Goal: Task Accomplishment & Management: Use online tool/utility

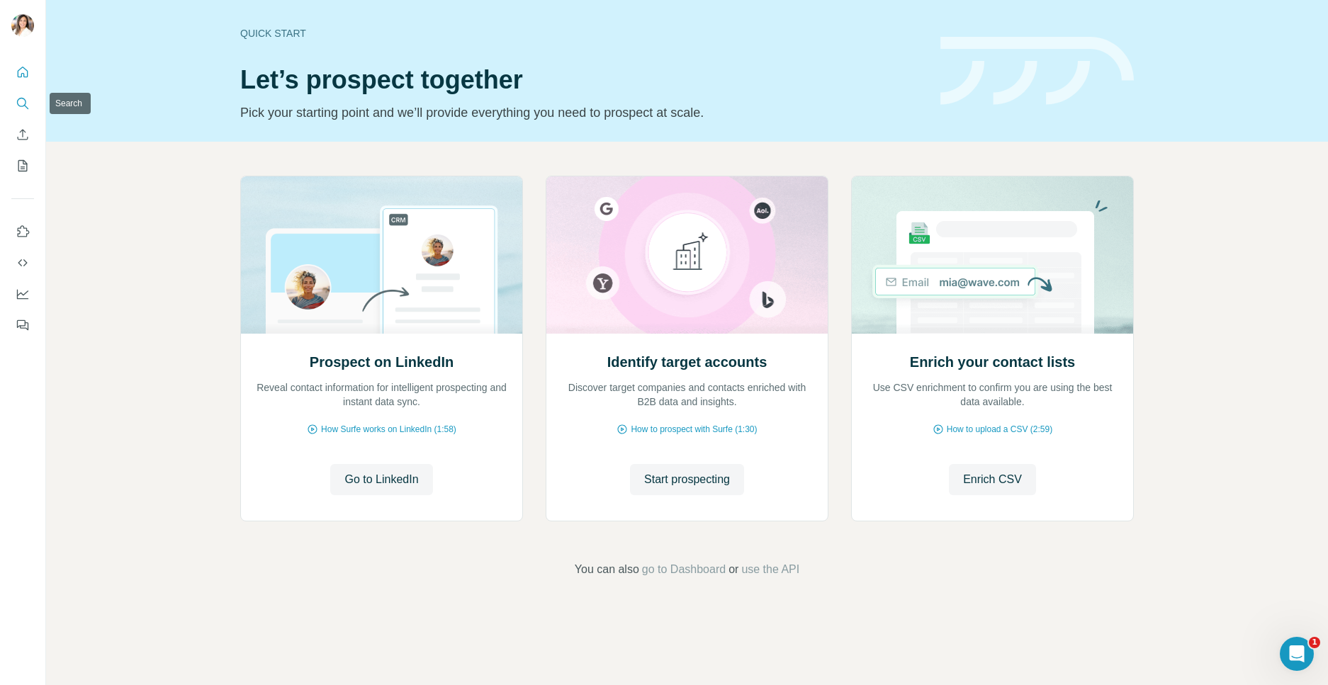
click at [23, 103] on icon "Search" at bounding box center [23, 103] width 14 height 14
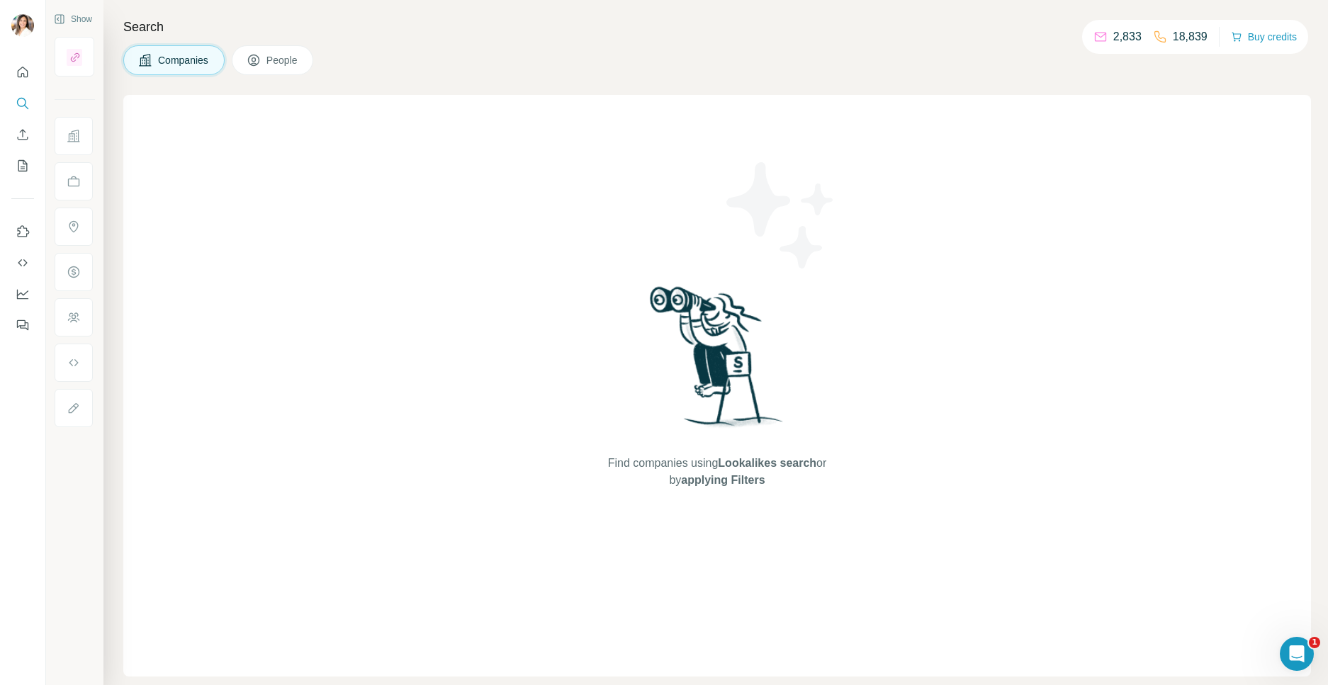
click at [290, 60] on span "People" at bounding box center [282, 60] width 33 height 14
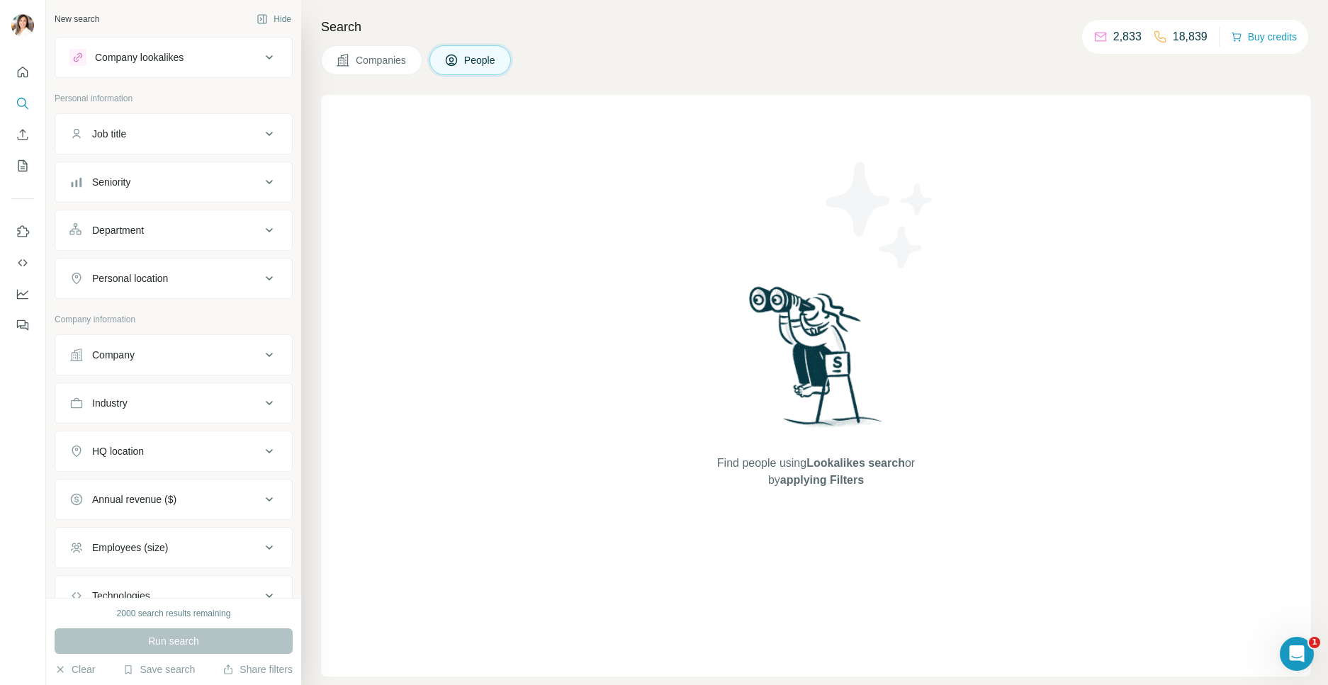
click at [197, 135] on div "Job title" at bounding box center [164, 134] width 191 height 14
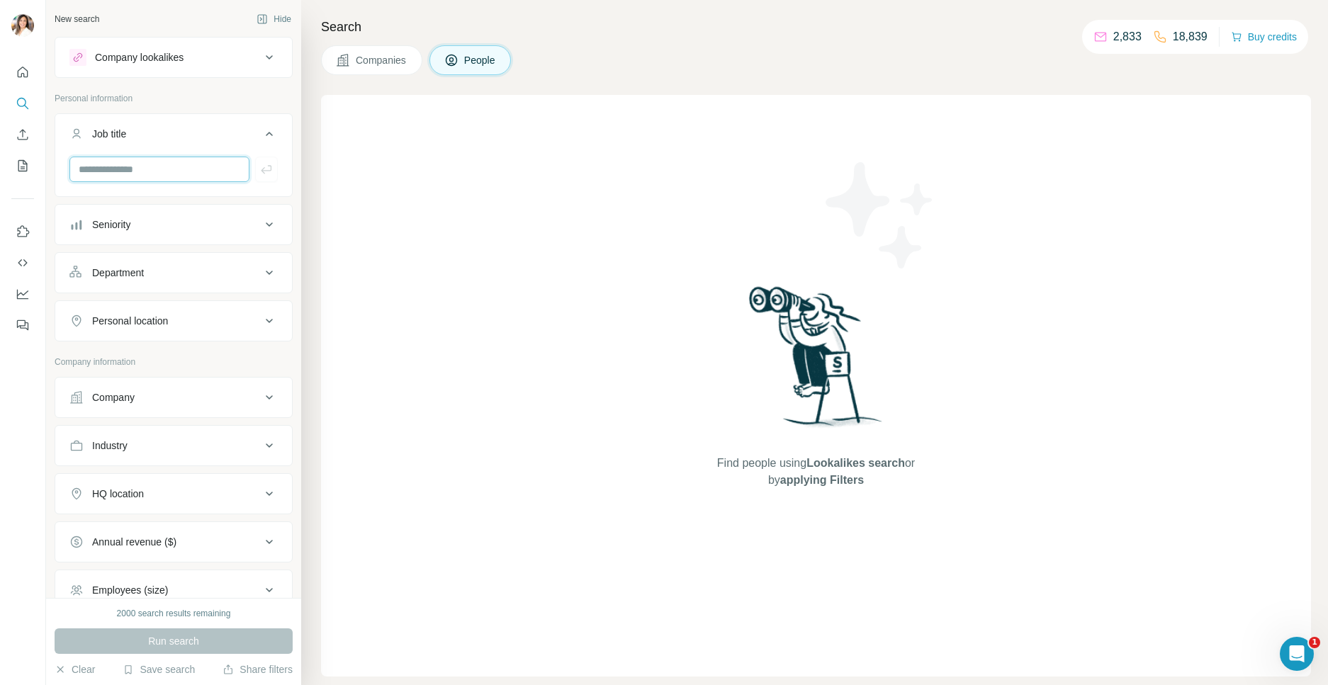
click at [142, 175] on input "text" at bounding box center [159, 170] width 180 height 26
type input "**********"
click at [176, 320] on div "Personal location" at bounding box center [164, 321] width 191 height 14
click at [153, 352] on input "text" at bounding box center [173, 357] width 208 height 26
type input "******"
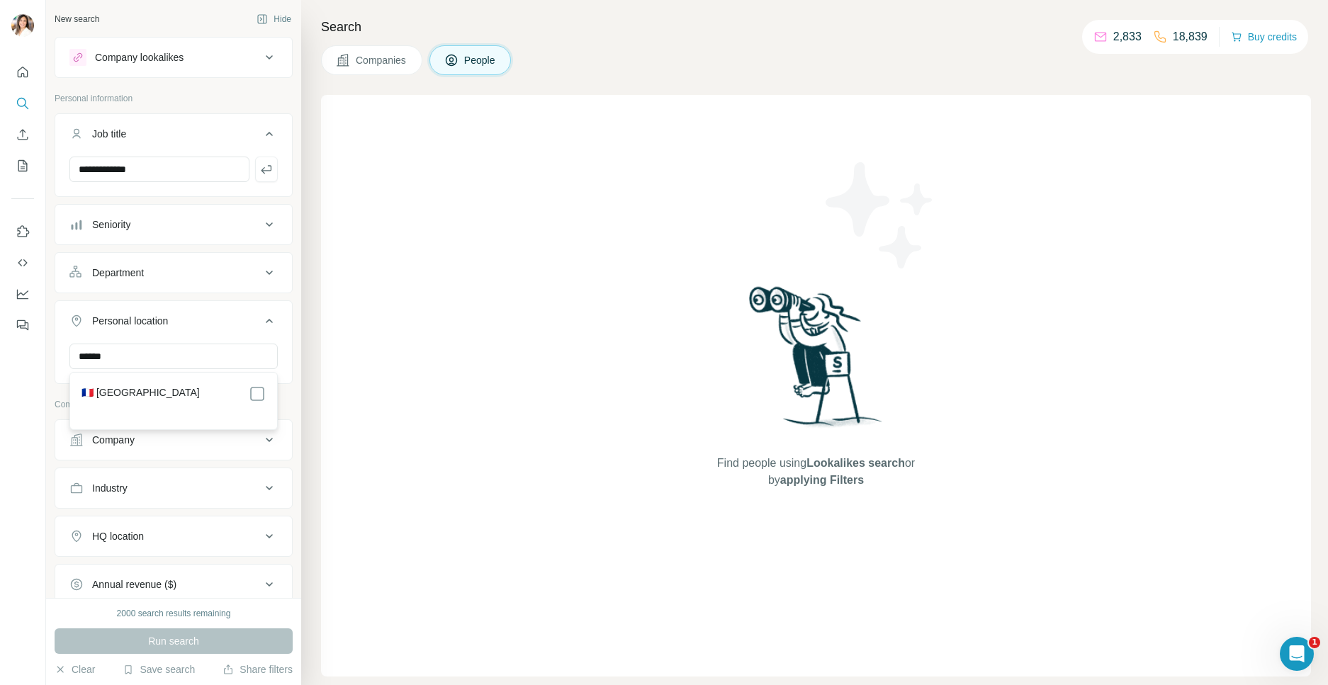
click at [132, 390] on div "🇫🇷 [GEOGRAPHIC_DATA]" at bounding box center [173, 393] width 184 height 17
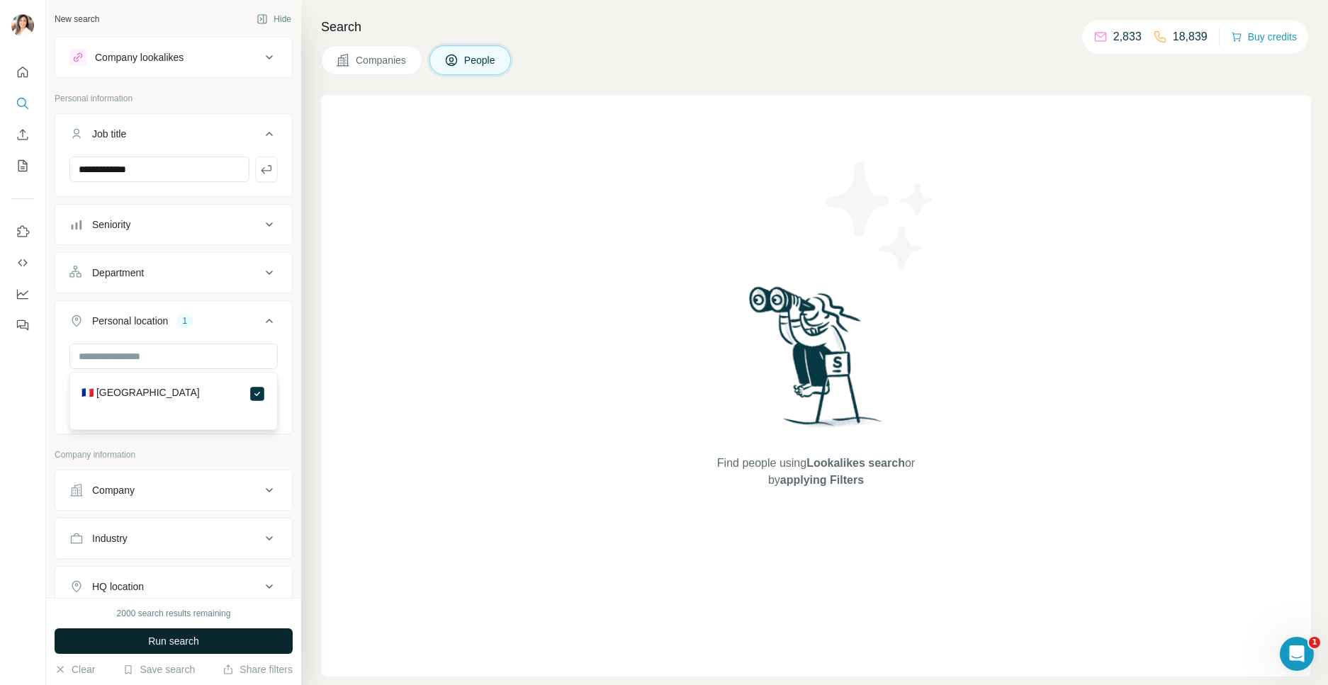
click at [165, 628] on button "Run search" at bounding box center [174, 641] width 238 height 26
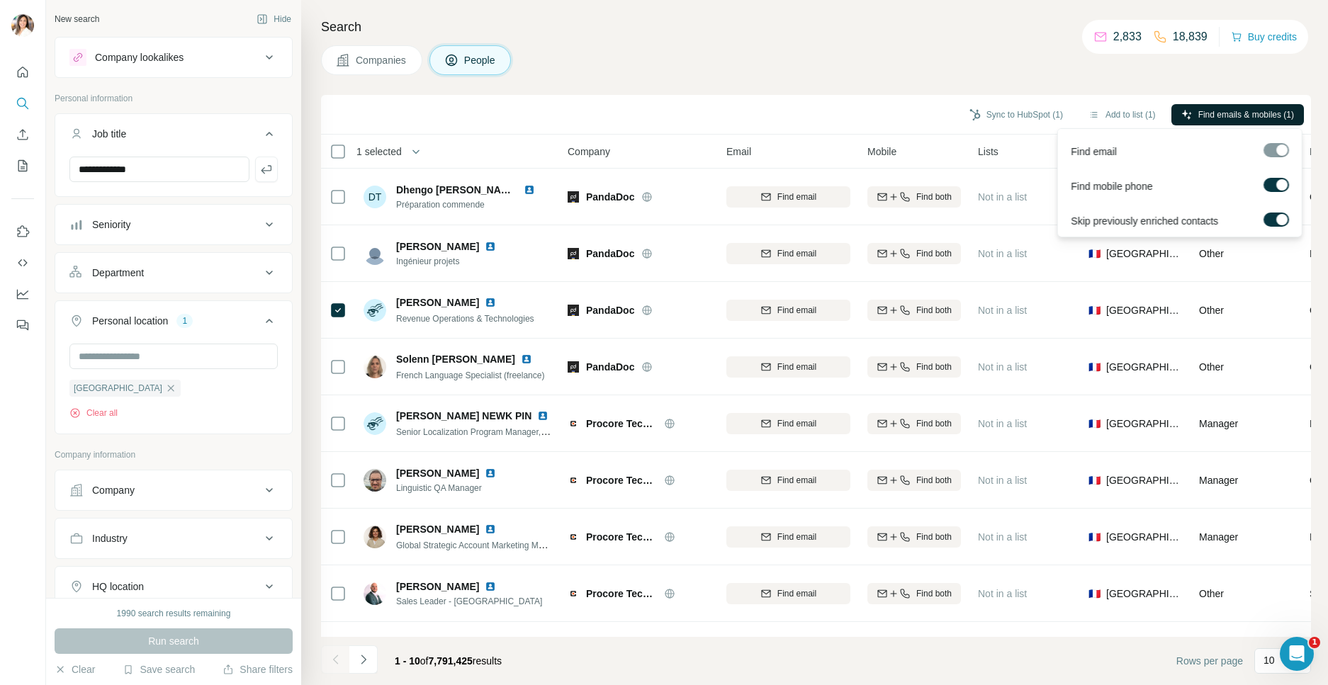
click at [1242, 120] on button "Find emails & mobiles (1)" at bounding box center [1237, 114] width 132 height 21
click at [877, 72] on div "Companies People" at bounding box center [816, 60] width 990 height 30
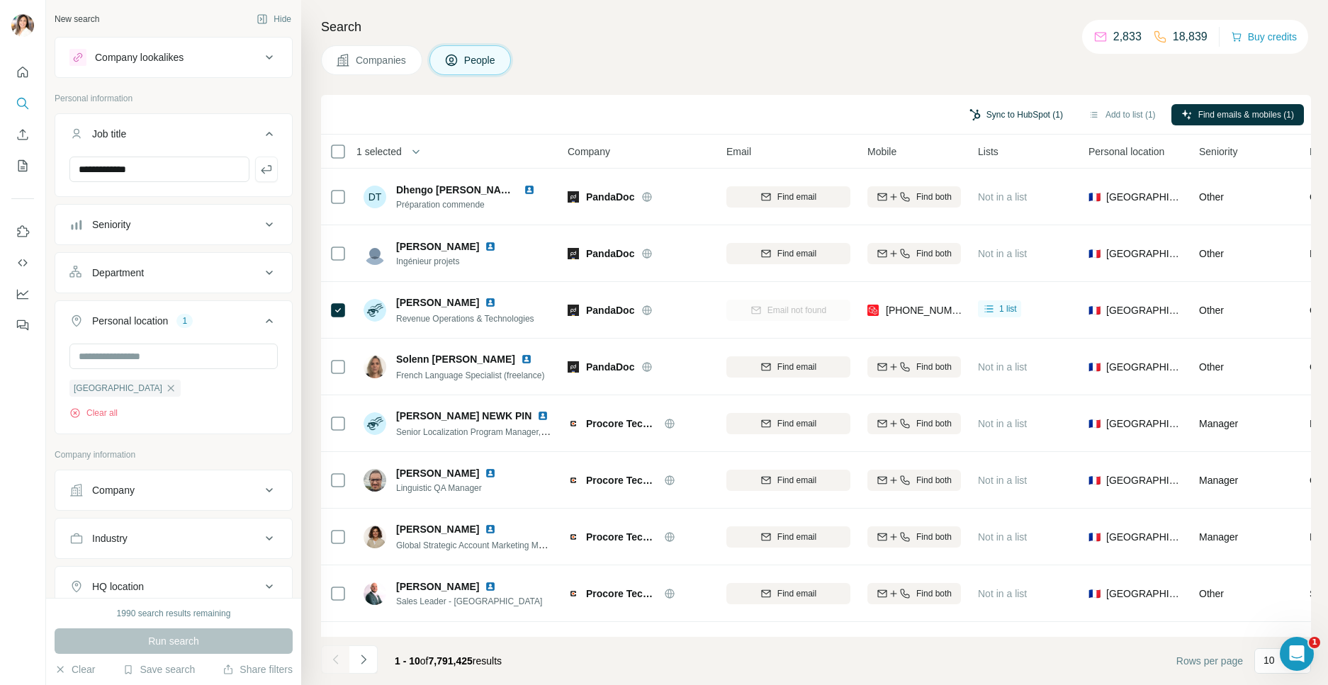
click at [1027, 107] on button "Sync to HubSpot (1)" at bounding box center [1015, 114] width 113 height 21
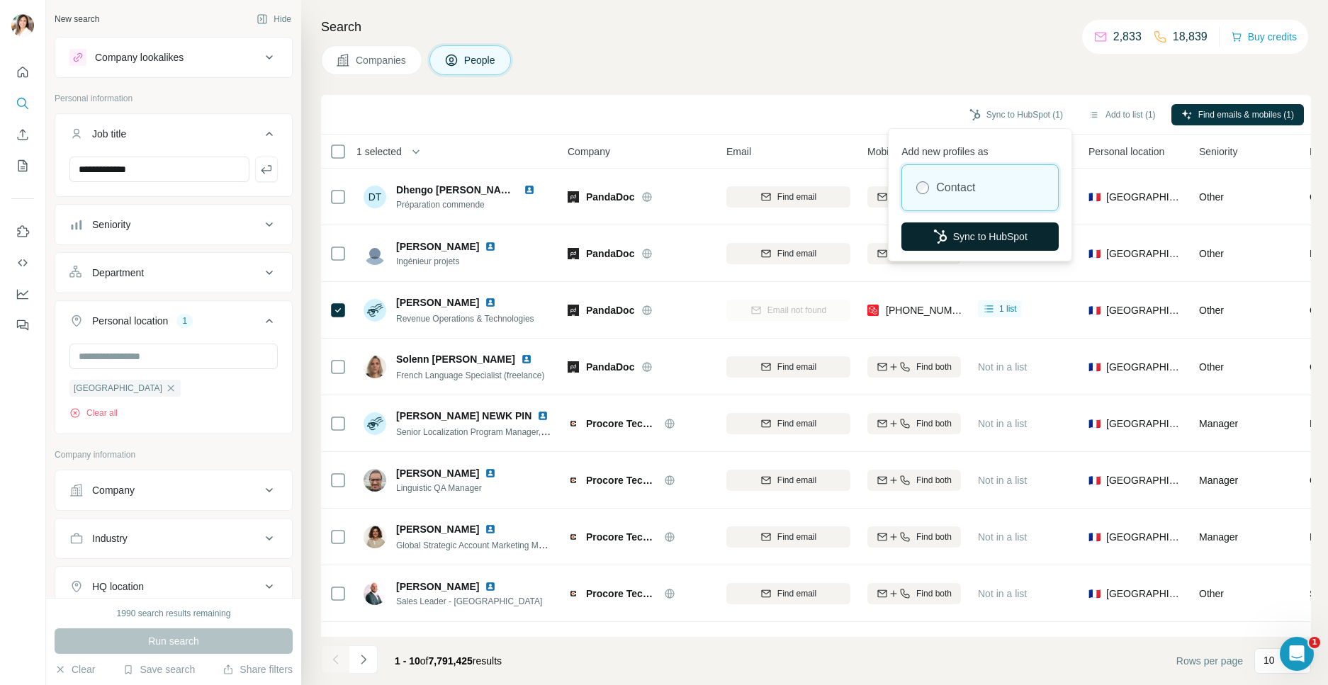
click at [973, 240] on button "Sync to HubSpot" at bounding box center [979, 236] width 157 height 28
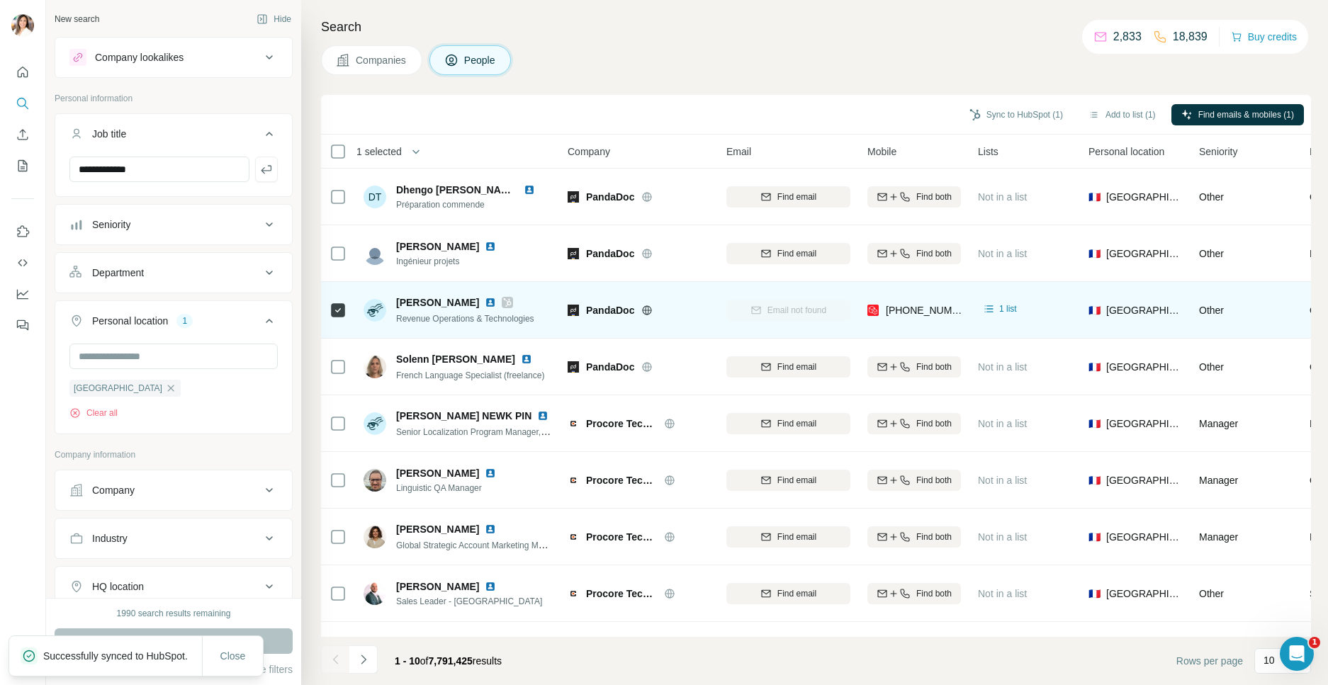
click at [504, 304] on icon at bounding box center [508, 302] width 8 height 9
